Goal: Communication & Community: Answer question/provide support

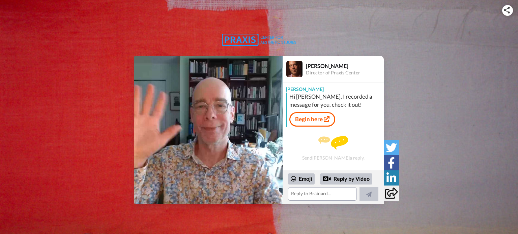
click at [204, 154] on video at bounding box center [208, 130] width 148 height 148
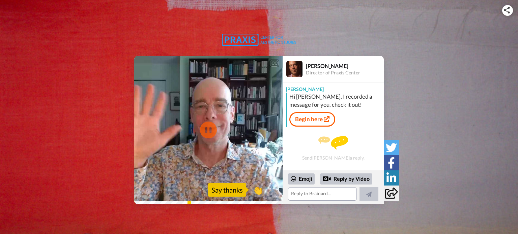
click at [223, 159] on video at bounding box center [208, 130] width 148 height 148
click at [208, 130] on icon "Play/Pause" at bounding box center [209, 130] width 18 height 32
click at [239, 164] on video at bounding box center [208, 130] width 148 height 148
drag, startPoint x: 138, startPoint y: 201, endPoint x: 127, endPoint y: 202, distance: 11.6
click at [127, 202] on div "CC Play/Pause [PERSON_NAME] Brainer [PERSON_NAME] here, director of Praxis Cent…" at bounding box center [259, 130] width 518 height 148
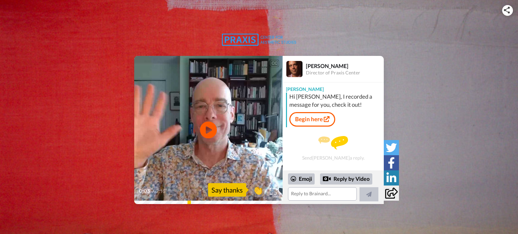
drag, startPoint x: 151, startPoint y: 197, endPoint x: 142, endPoint y: 199, distance: 9.6
click at [147, 198] on div "0:03 / 2:16" at bounding box center [208, 194] width 148 height 14
click at [317, 196] on textarea at bounding box center [322, 193] width 69 height 13
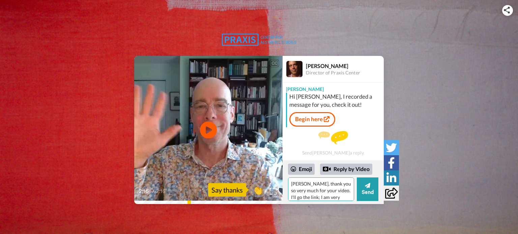
click at [344, 190] on textarea "[PERSON_NAME], thank you so very much for your video. I'll go the link; I am ve…" at bounding box center [321, 190] width 66 height 24
type textarea "[PERSON_NAME], thank you so very much for your video. I'll see the link; I am v…"
click at [368, 191] on button "Send" at bounding box center [368, 190] width 22 height 24
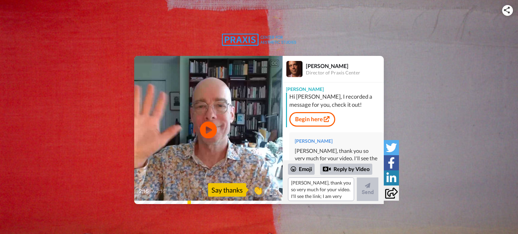
scroll to position [0, 0]
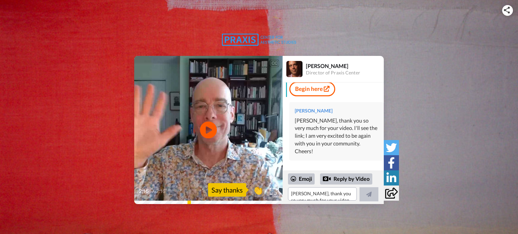
click at [139, 200] on div "2:16 / 2:16" at bounding box center [208, 194] width 148 height 14
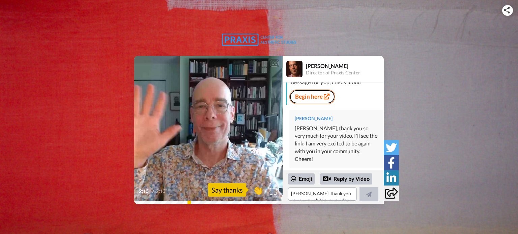
click at [313, 97] on link "Begin here" at bounding box center [312, 97] width 46 height 14
